Goal: Obtain resource: Download file/media

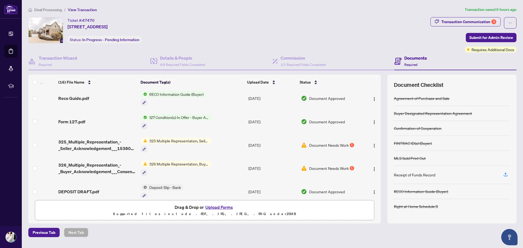
scroll to position [191, 0]
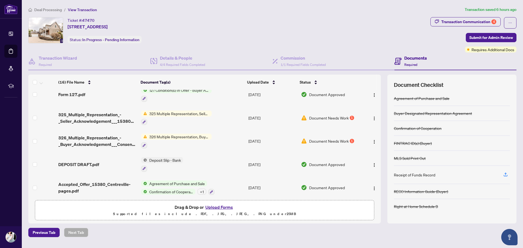
click at [205, 111] on span "325 Multiple Representation, Seller - Acknowledgement & Consent Disclosure" at bounding box center [179, 114] width 65 height 6
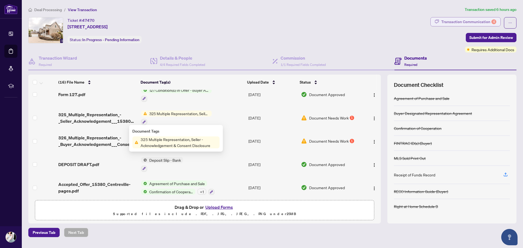
click at [479, 23] on div "Transaction Communication 4" at bounding box center [468, 21] width 55 height 9
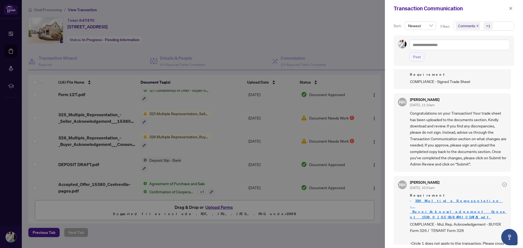
scroll to position [47, 0]
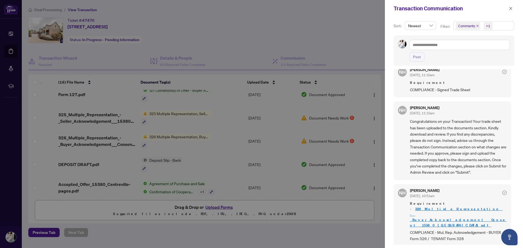
click at [442, 207] on link "326_Multiple_Representation_-_Buyer_Acknowledgement___Consent_ 15380 [GEOGRAPHI…" at bounding box center [458, 217] width 96 height 21
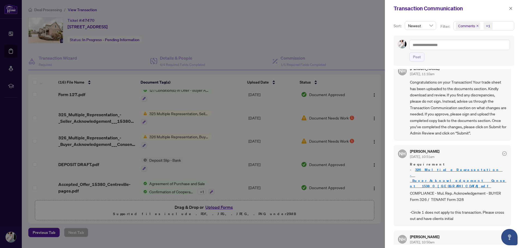
scroll to position [82, 0]
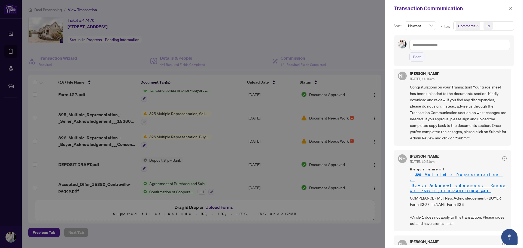
click at [78, 139] on div at bounding box center [261, 124] width 523 height 248
click at [511, 7] on icon "close" at bounding box center [510, 9] width 4 height 4
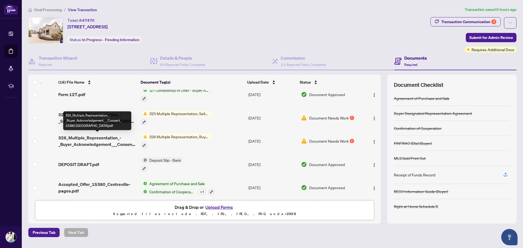
click at [79, 142] on span "326_Multiple_Representation_-_Buyer_Acknowledgement___Consent_ 15380 [GEOGRAPHI…" at bounding box center [97, 140] width 78 height 13
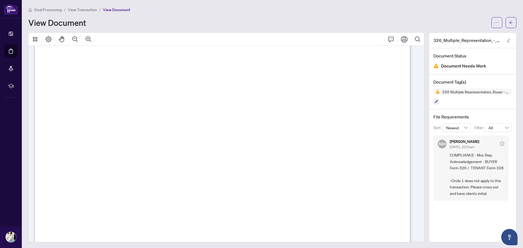
scroll to position [82, 0]
